Goal: Communication & Community: Ask a question

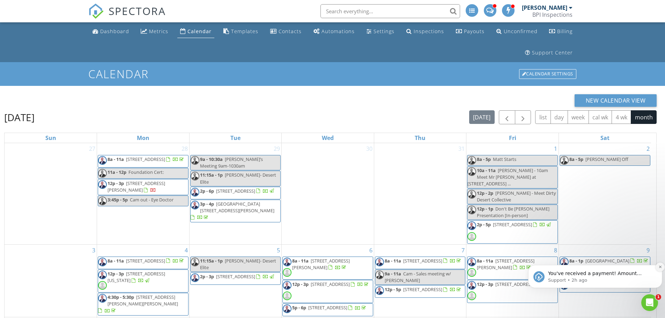
click at [659, 267] on icon "Dismiss notification" at bounding box center [660, 267] width 4 height 4
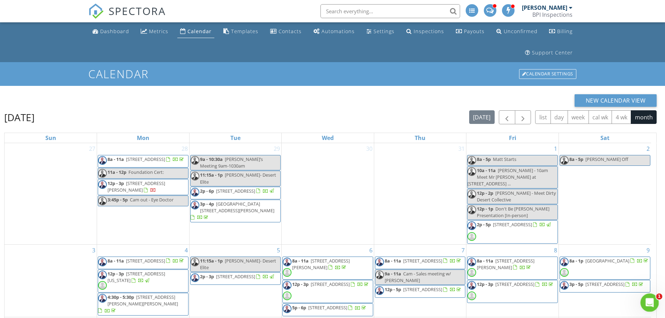
click at [652, 302] on icon "Open Intercom Messenger" at bounding box center [649, 302] width 12 height 12
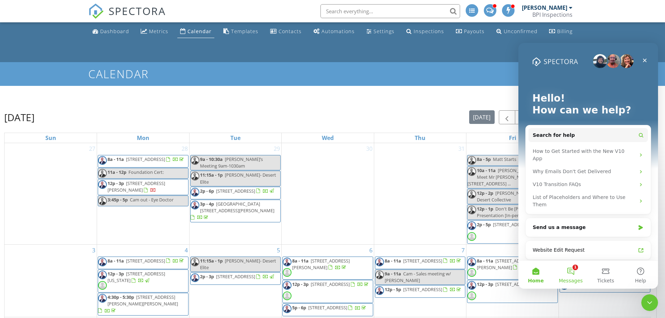
click at [570, 271] on button "1 Messages" at bounding box center [570, 275] width 35 height 28
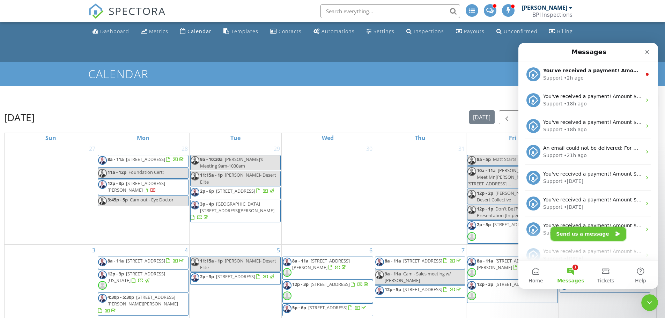
click at [592, 235] on button "Send us a message" at bounding box center [588, 234] width 75 height 14
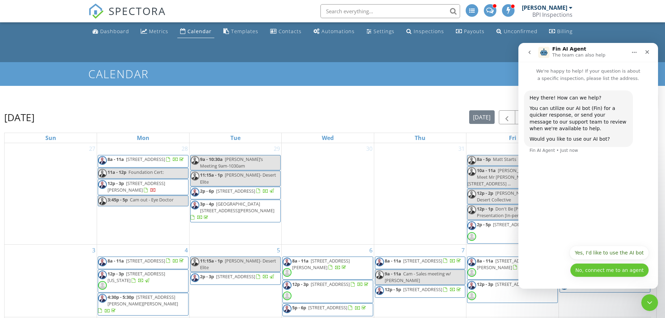
click at [613, 269] on button "No, connect me to an agent" at bounding box center [609, 270] width 79 height 14
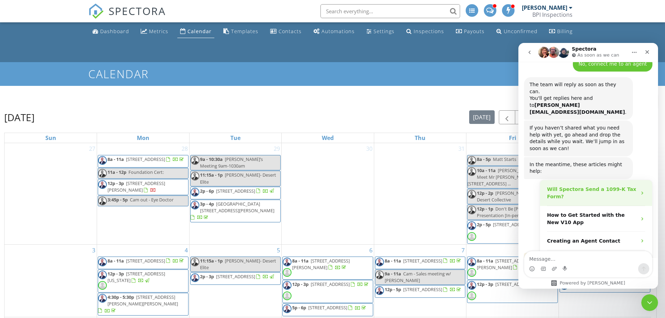
scroll to position [105, 0]
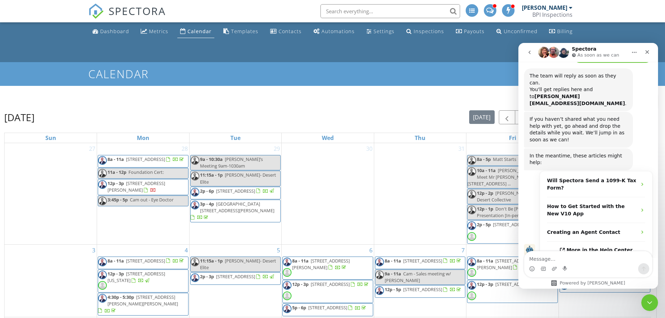
click at [570, 258] on textarea "Message…" at bounding box center [588, 257] width 128 height 12
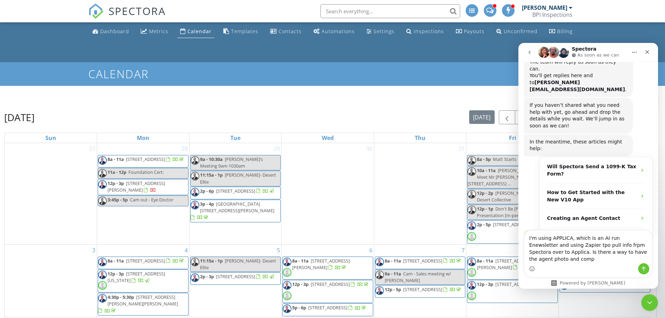
scroll to position [126, 0]
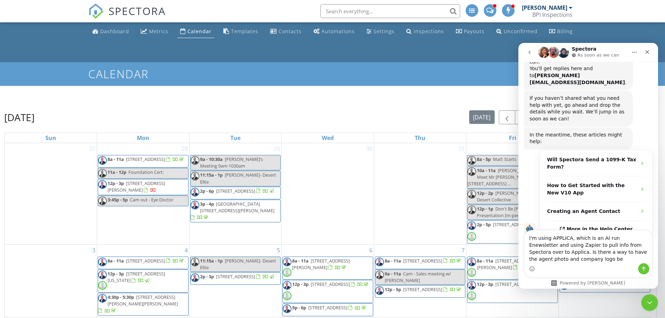
click at [558, 259] on textarea "I'm using APPLICA, which is an AI run Enewsletter and using Zapier to pull info…" at bounding box center [588, 246] width 128 height 33
type textarea "I'm using APPLICA, which is an AI run Enewsletter and using Zapier to pull info…"
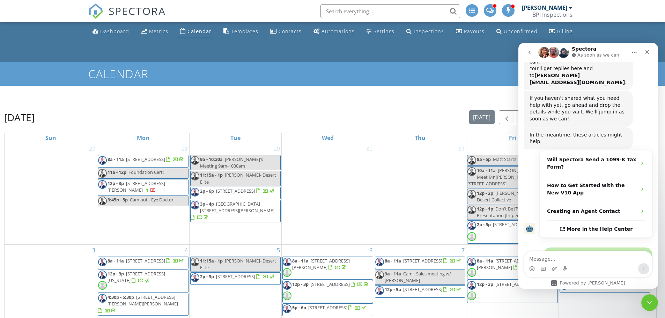
scroll to position [153, 0]
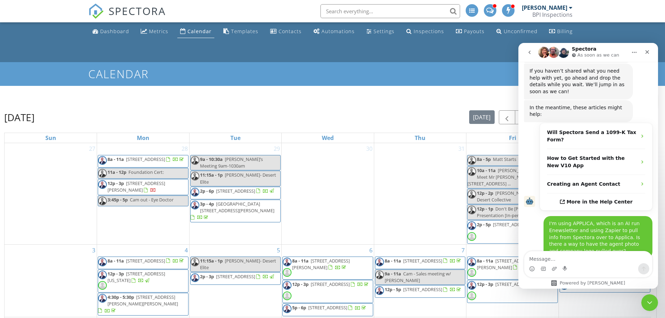
click at [577, 254] on textarea "Message…" at bounding box center [588, 257] width 128 height 12
type textarea "or is ther a way to export that info?"
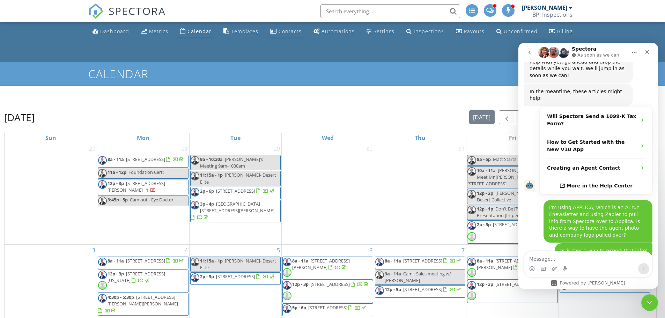
click at [289, 34] on div "Contacts" at bounding box center [290, 31] width 23 height 7
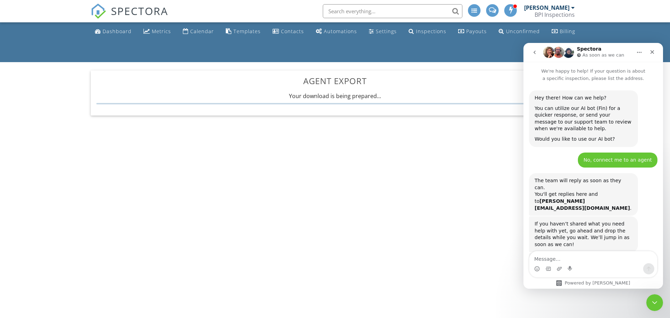
scroll to position [169, 0]
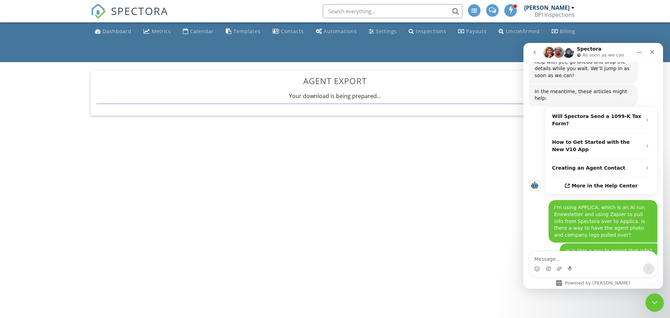
click at [654, 303] on icon "Close Intercom Messenger" at bounding box center [654, 301] width 8 height 8
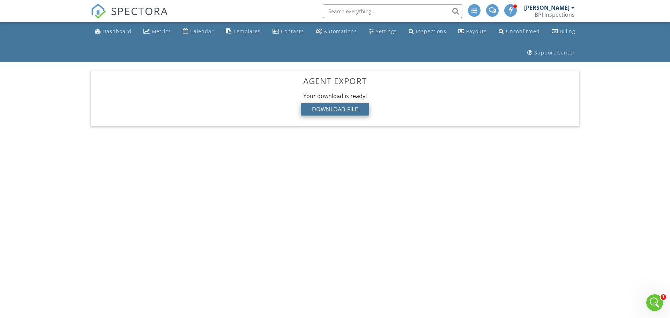
click at [333, 110] on div "Download File" at bounding box center [335, 109] width 69 height 13
click at [279, 31] on link "Contacts" at bounding box center [288, 31] width 37 height 13
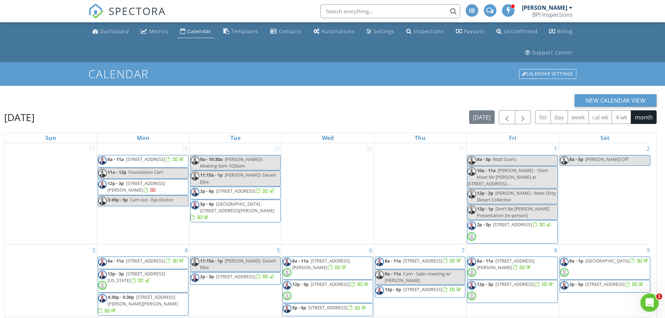
click at [649, 302] on icon "Open Intercom Messenger" at bounding box center [648, 302] width 5 height 6
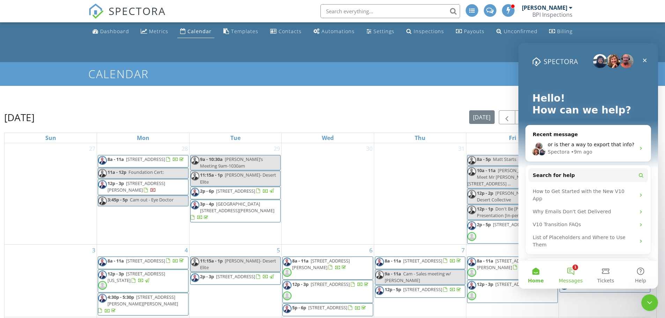
click at [573, 274] on button "1 Messages" at bounding box center [570, 275] width 35 height 28
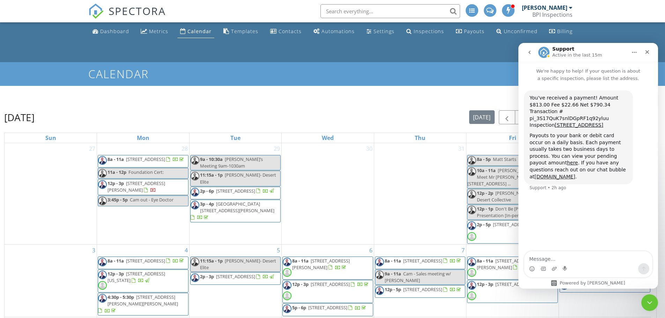
click at [530, 49] on button "go back" at bounding box center [529, 52] width 13 height 13
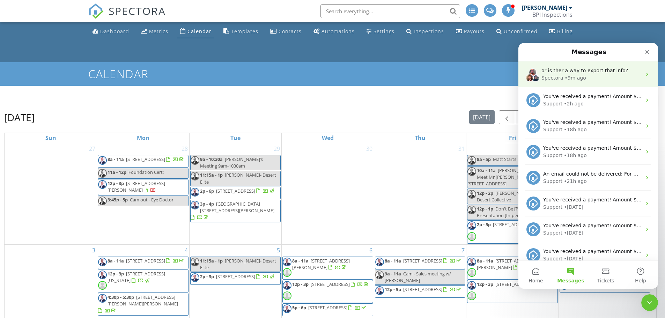
click at [598, 77] on div "Spectora • 9m ago" at bounding box center [591, 77] width 100 height 7
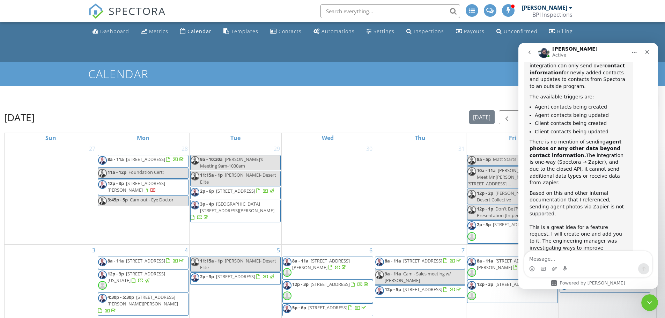
scroll to position [420, 0]
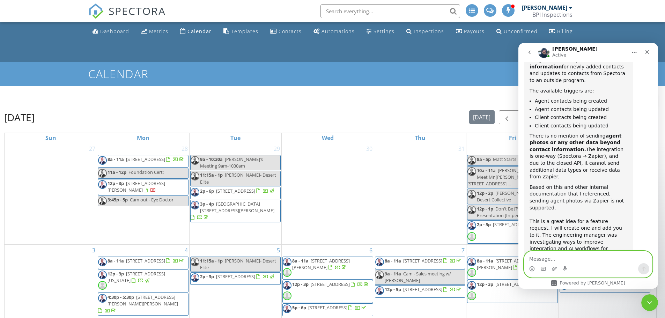
click at [546, 259] on textarea "Message…" at bounding box center [588, 257] width 128 height 12
type textarea "thank you"
click at [642, 269] on icon "Send a message…" at bounding box center [644, 269] width 6 height 6
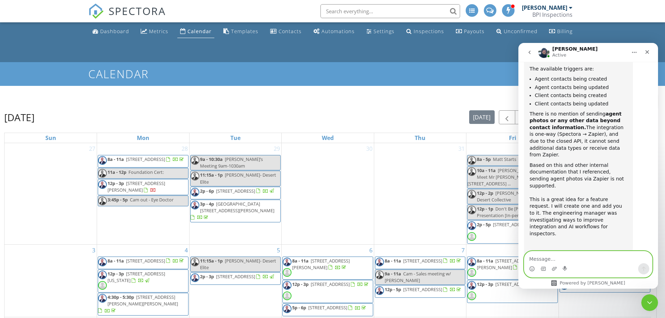
click at [556, 257] on textarea "Message…" at bounding box center [588, 257] width 128 height 12
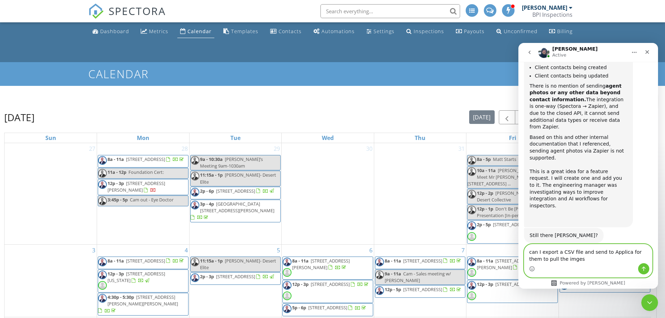
scroll to position [469, 0]
type textarea "can I export a CSV file and send to Applica for them to pull the imges from the…"
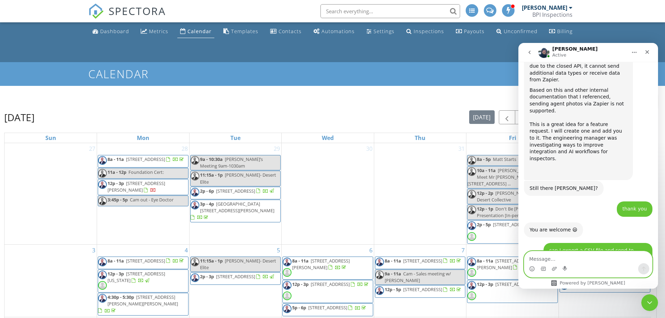
scroll to position [531, 0]
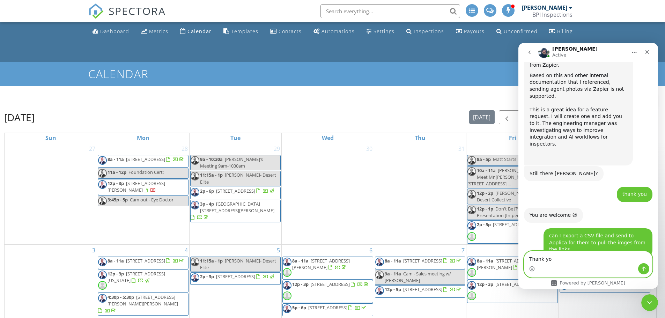
type textarea "Thank you"
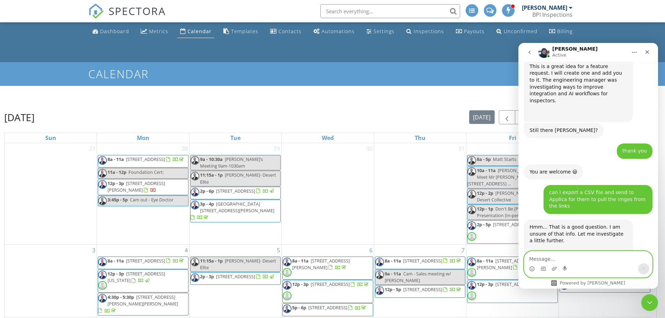
scroll to position [573, 0]
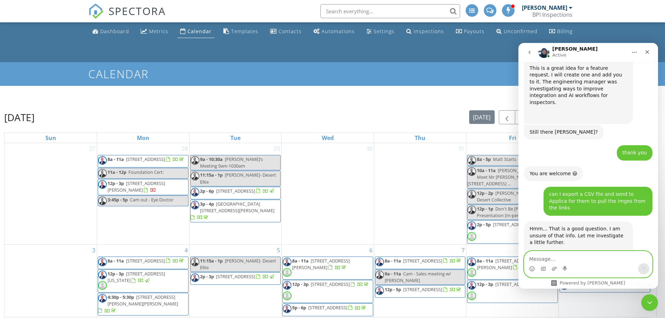
click at [564, 257] on textarea "Message…" at bounding box center [588, 257] width 128 height 12
type textarea "Can you ask if the logos ca"
click at [279, 32] on div "Contacts" at bounding box center [290, 31] width 23 height 7
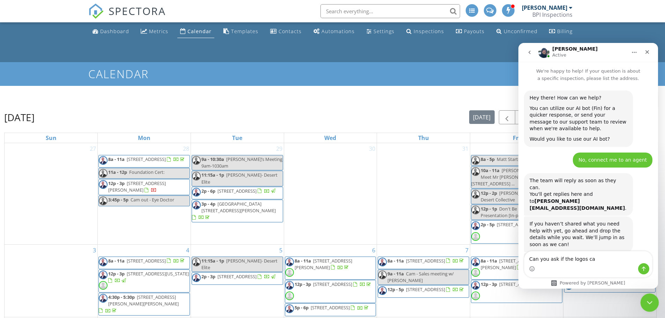
scroll to position [573, 0]
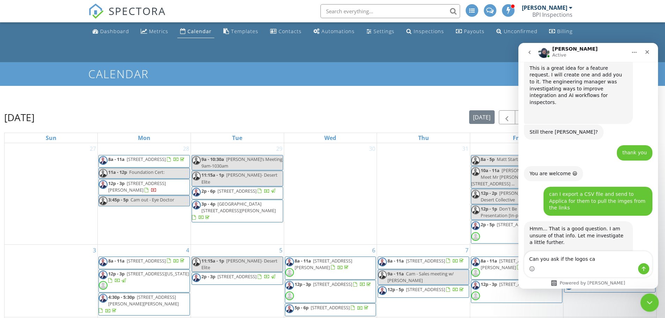
click at [648, 295] on div "Close Intercom Messenger" at bounding box center [648, 301] width 17 height 17
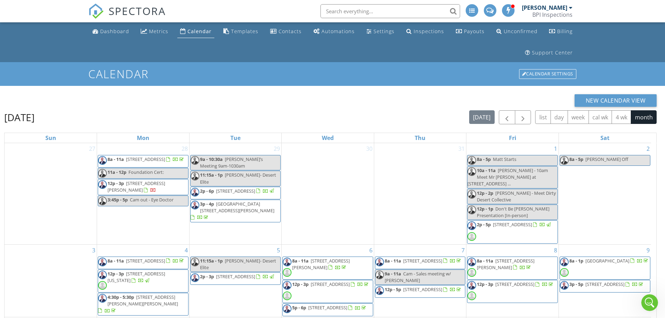
scroll to position [115, 0]
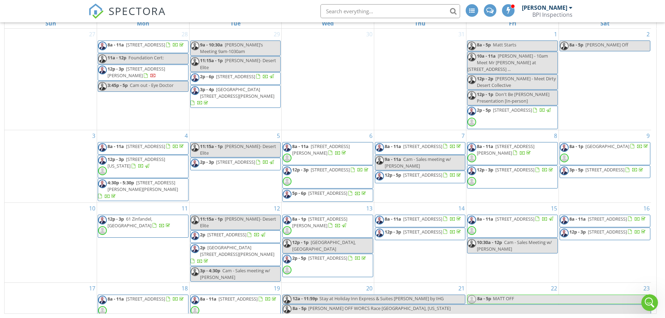
drag, startPoint x: 650, startPoint y: 94, endPoint x: 656, endPoint y: 202, distance: 108.4
click at [656, 202] on div "27 28 8a - 11a 435 Copper Canyon Rd, Palm Springs 92262 11a - 12p Foundation Ce…" at bounding box center [331, 171] width 652 height 285
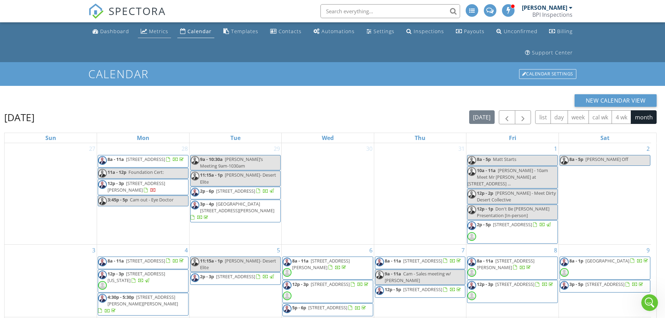
click at [158, 36] on link "Metrics" at bounding box center [154, 31] width 33 height 13
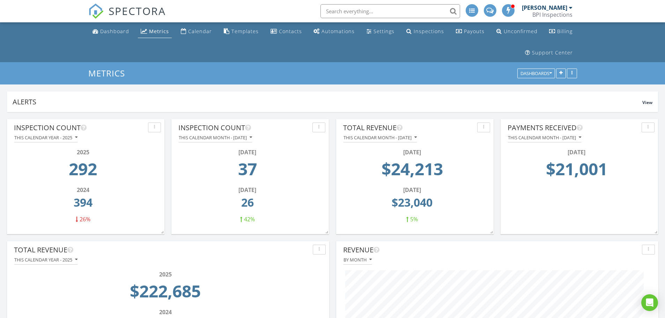
scroll to position [133, 322]
